Goal: Information Seeking & Learning: Learn about a topic

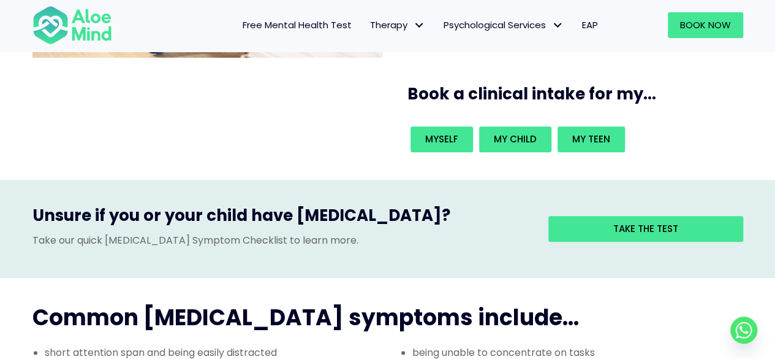
scroll to position [246, 0]
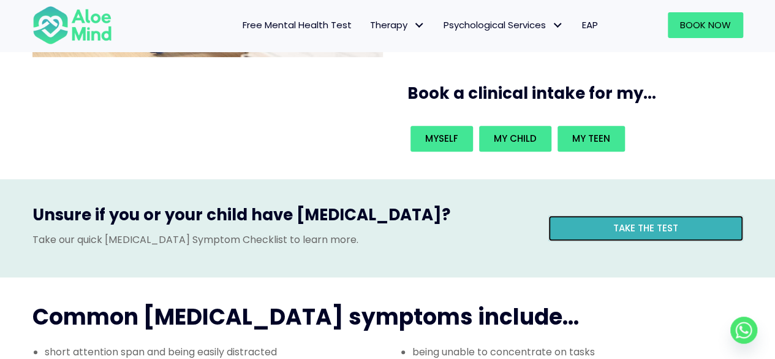
click at [600, 215] on link "Take the test" at bounding box center [646, 228] width 195 height 26
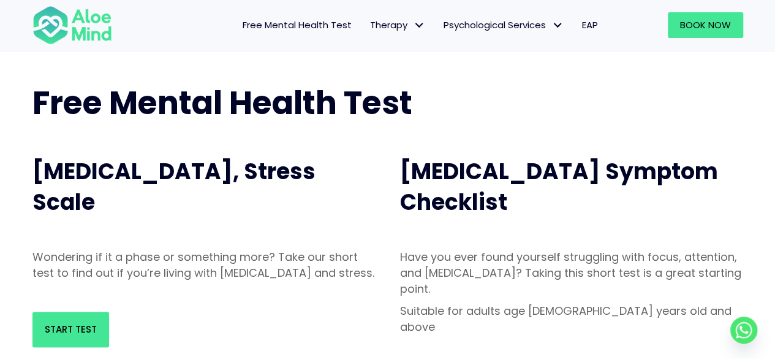
scroll to position [175, 0]
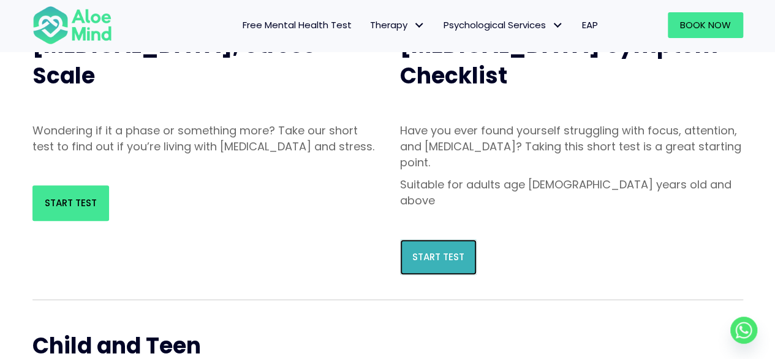
click at [446, 239] on link "Start Test" at bounding box center [438, 257] width 77 height 36
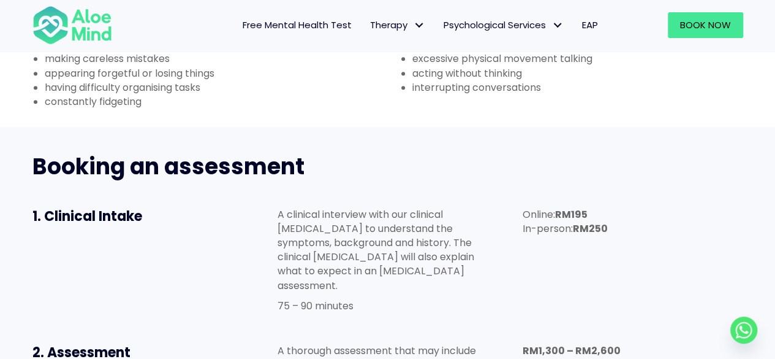
scroll to position [546, 0]
